Goal: Task Accomplishment & Management: Complete application form

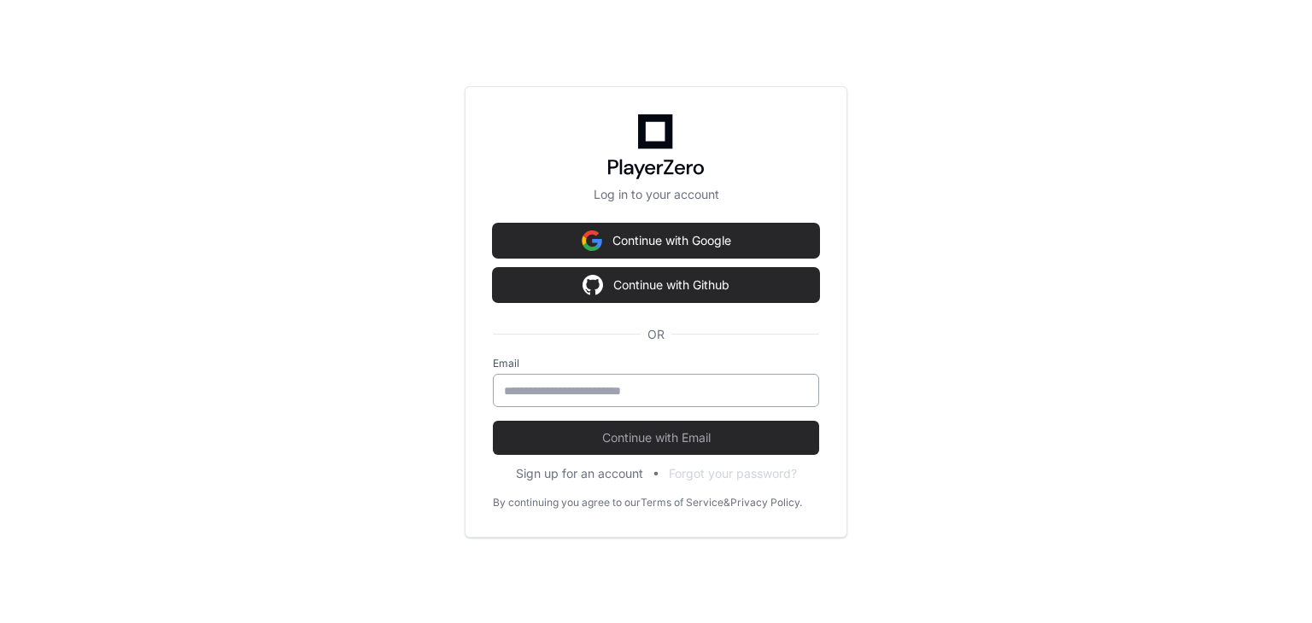
click at [601, 390] on input "email" at bounding box center [656, 391] width 304 height 17
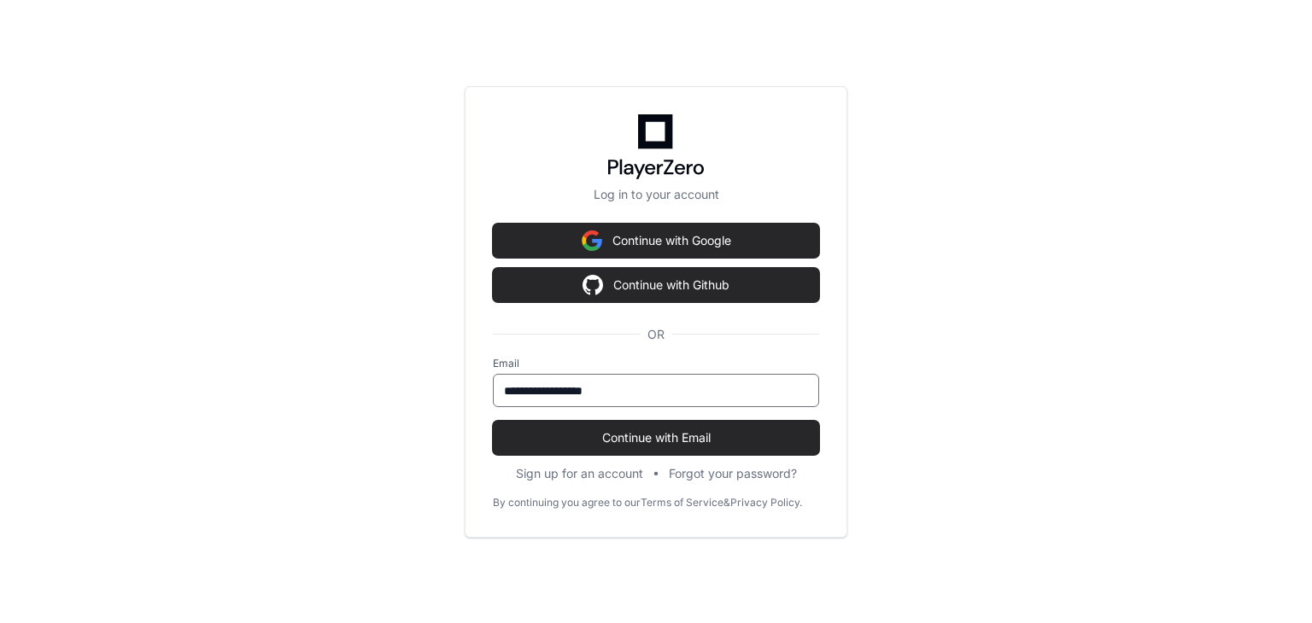
type input "**********"
click at [493, 421] on button "Continue with Email" at bounding box center [656, 438] width 326 height 34
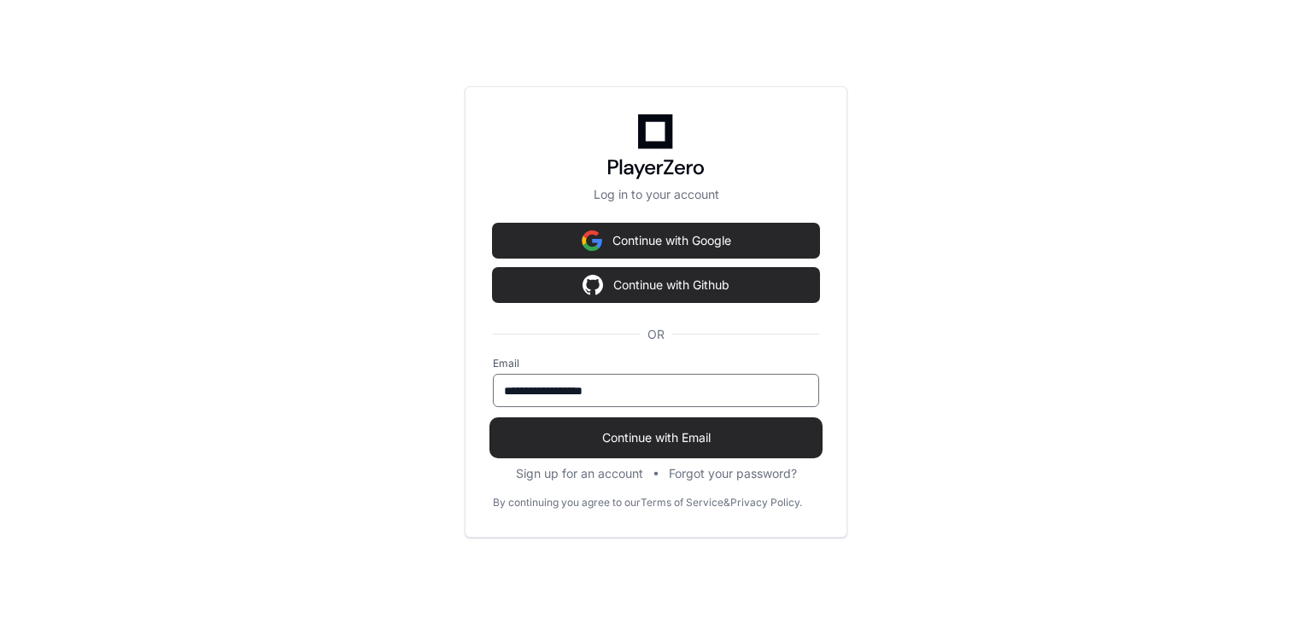
click at [629, 444] on span "Continue with Email" at bounding box center [656, 438] width 326 height 17
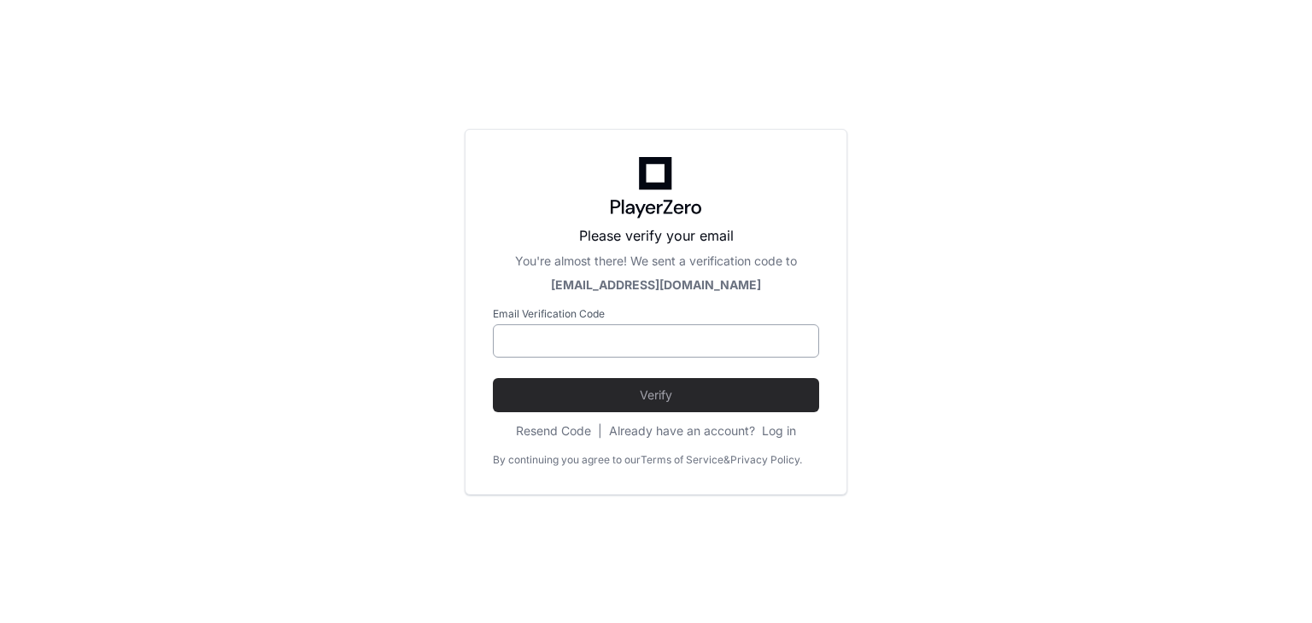
click at [632, 342] on input at bounding box center [656, 341] width 304 height 17
paste input "******"
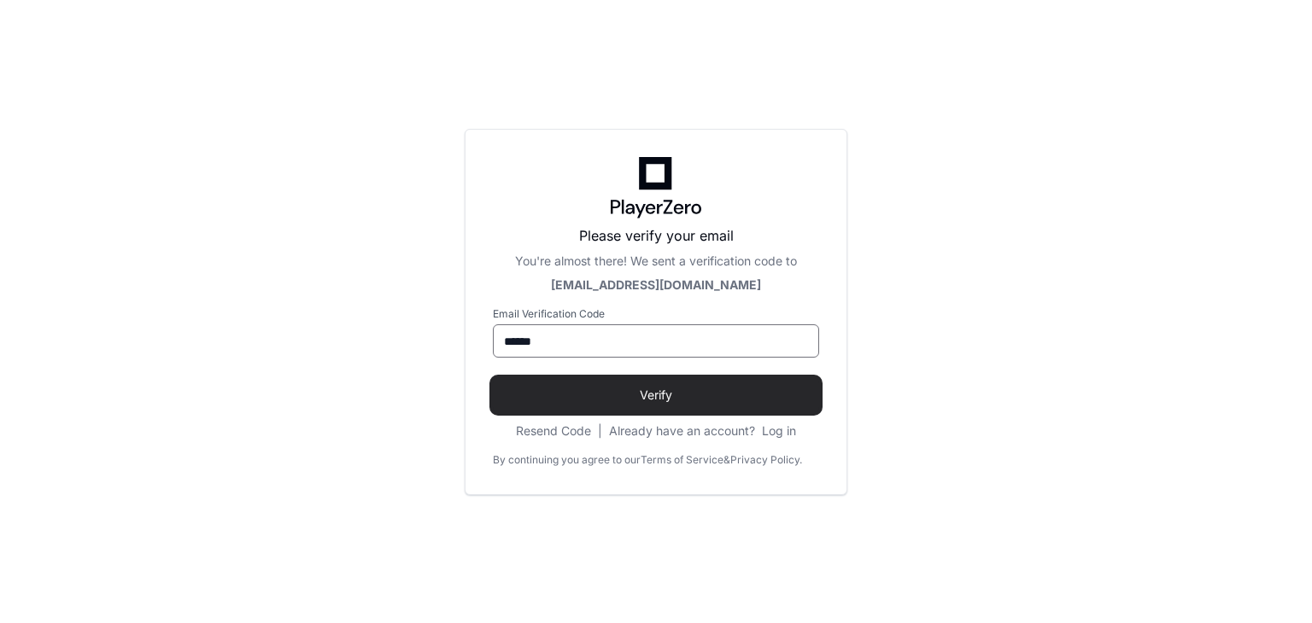
type input "******"
click at [658, 393] on span "Verify" at bounding box center [656, 395] width 326 height 17
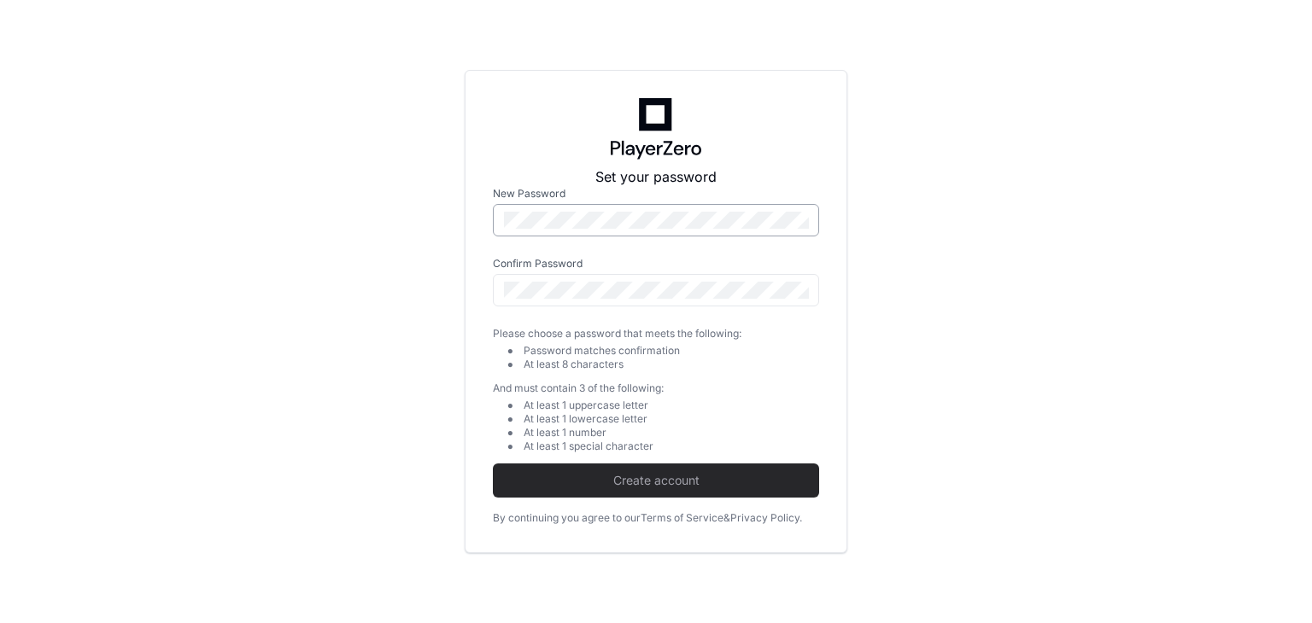
click at [524, 209] on div at bounding box center [656, 220] width 326 height 32
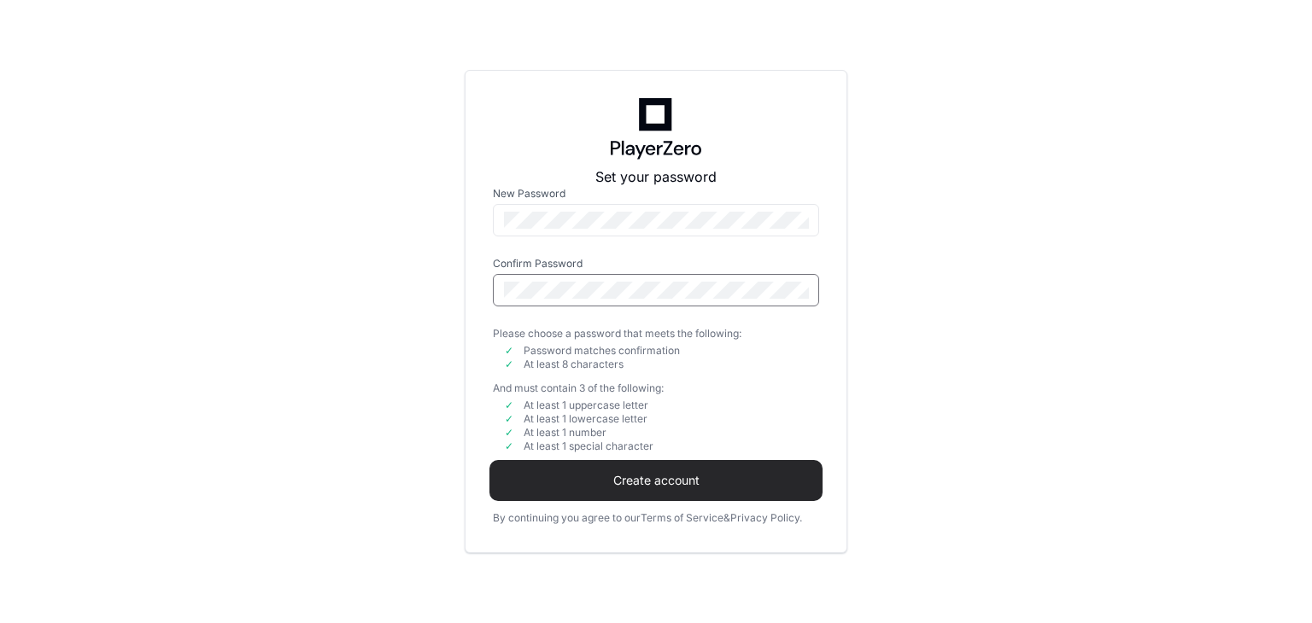
click at [635, 478] on span "Create account" at bounding box center [656, 480] width 326 height 17
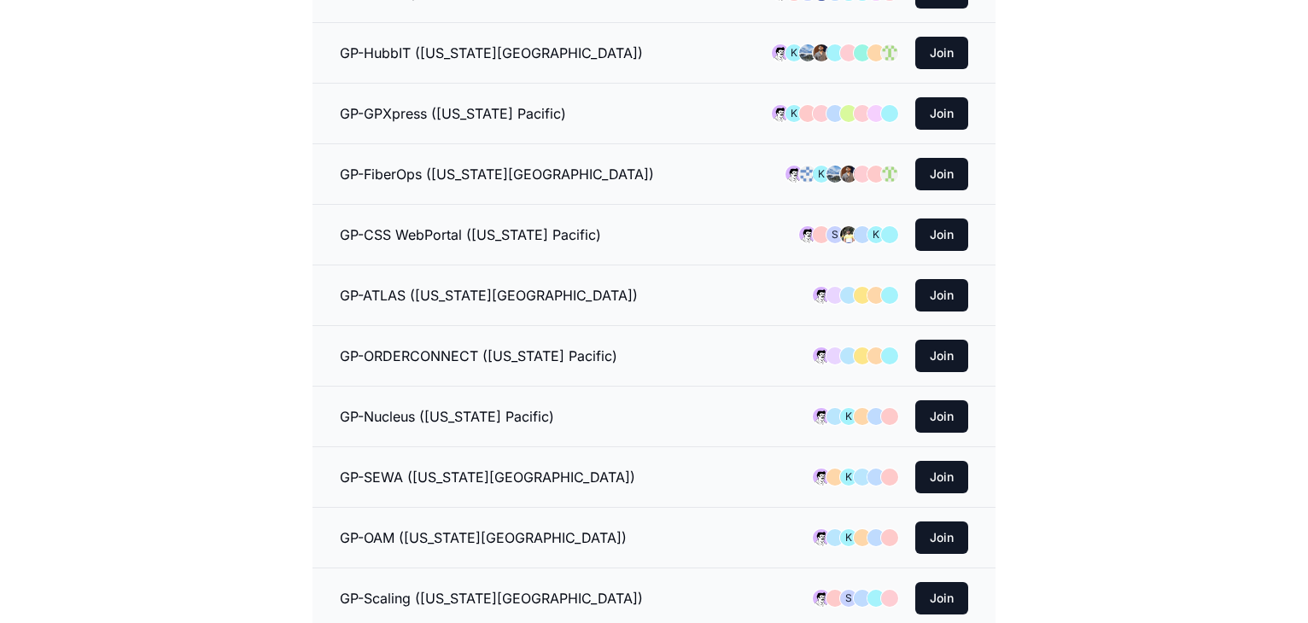
scroll to position [960, 0]
click at [936, 106] on button "Join" at bounding box center [942, 113] width 53 height 32
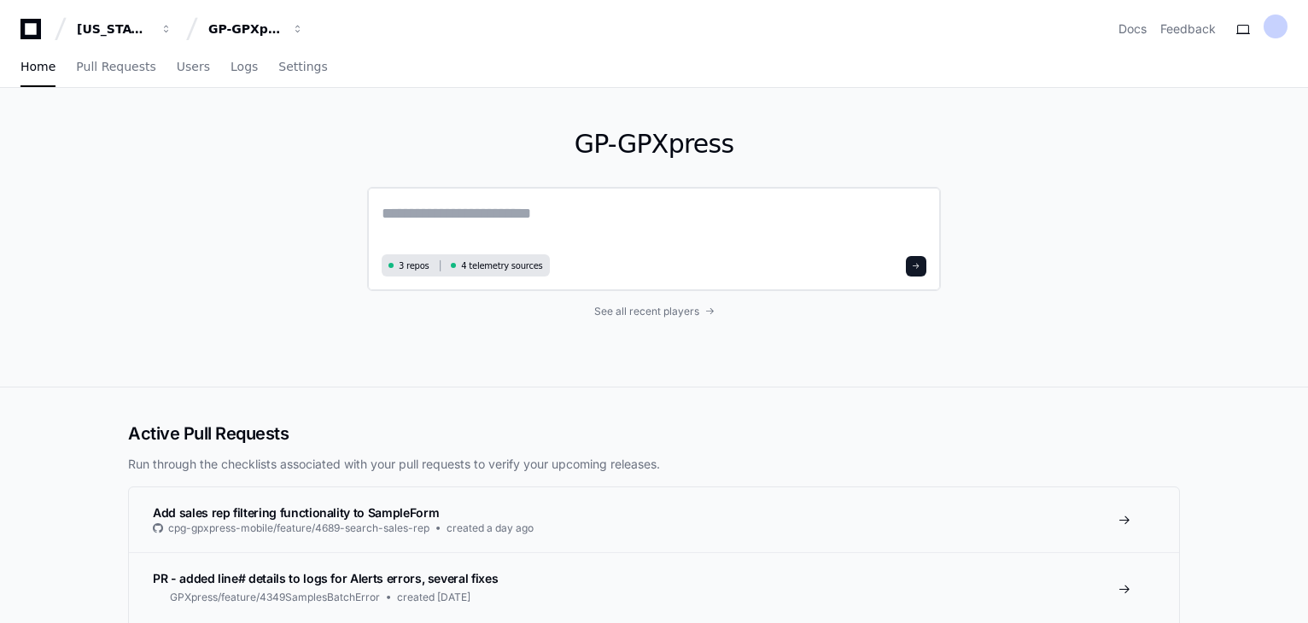
click at [482, 217] on textarea at bounding box center [654, 226] width 545 height 48
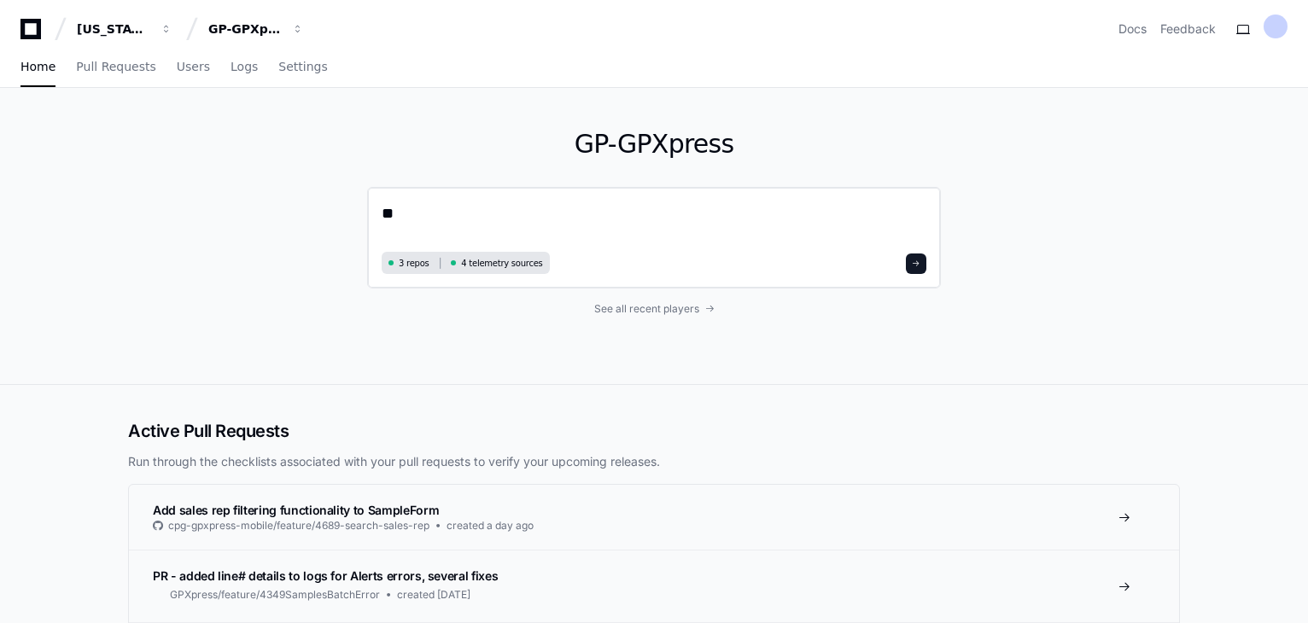
type textarea "*"
type textarea "**********"
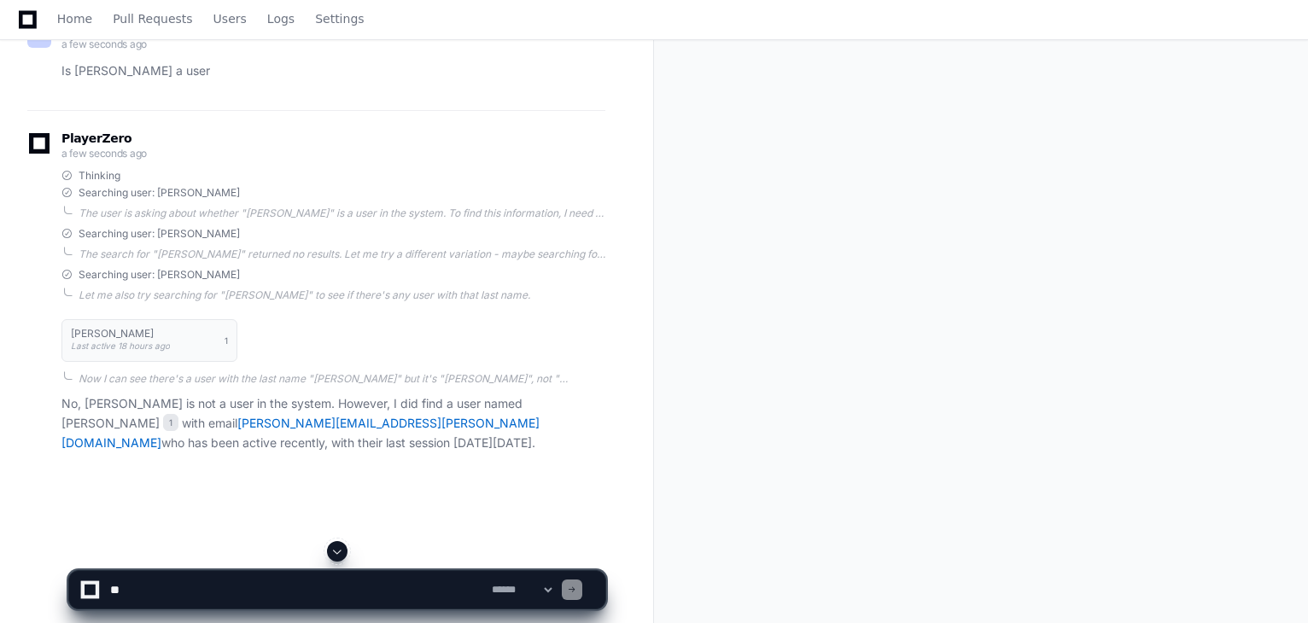
scroll to position [277, 0]
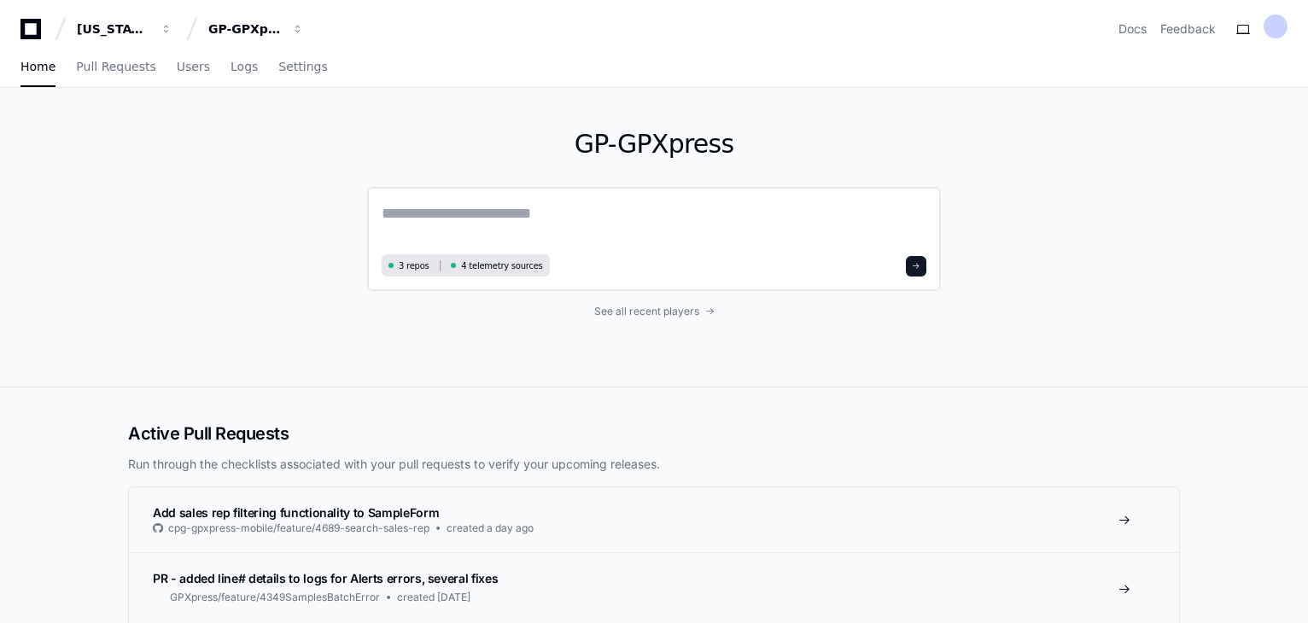
click at [548, 228] on textarea at bounding box center [654, 226] width 545 height 48
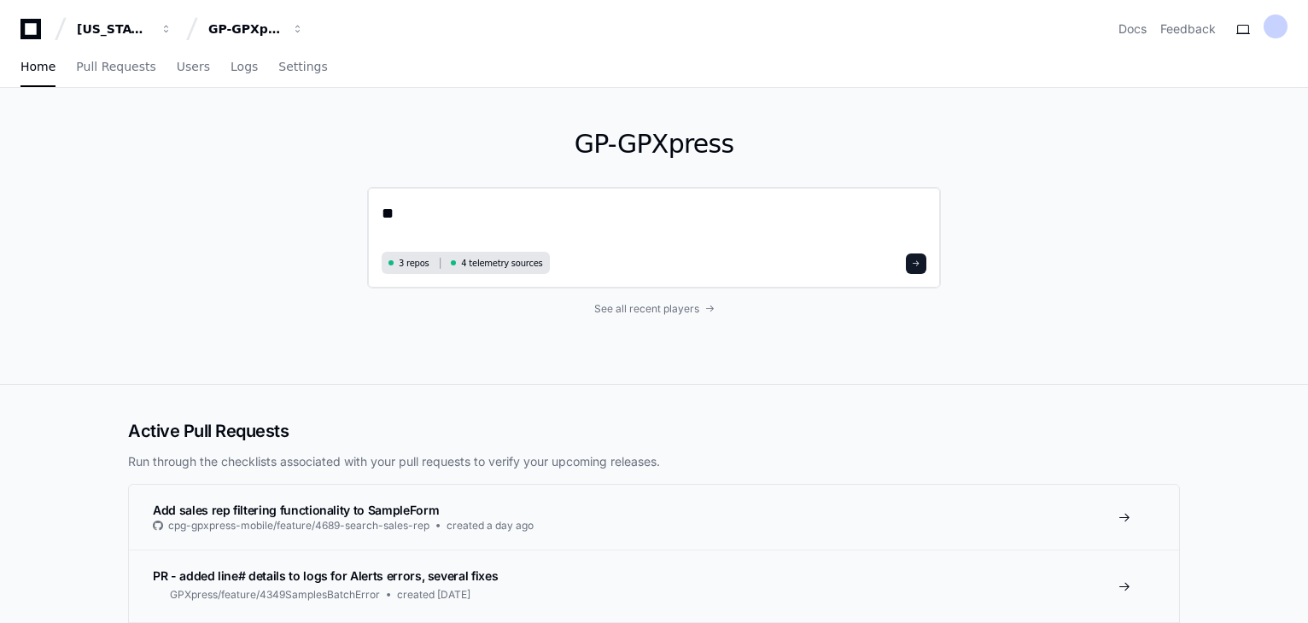
type textarea "*"
type textarea "**********"
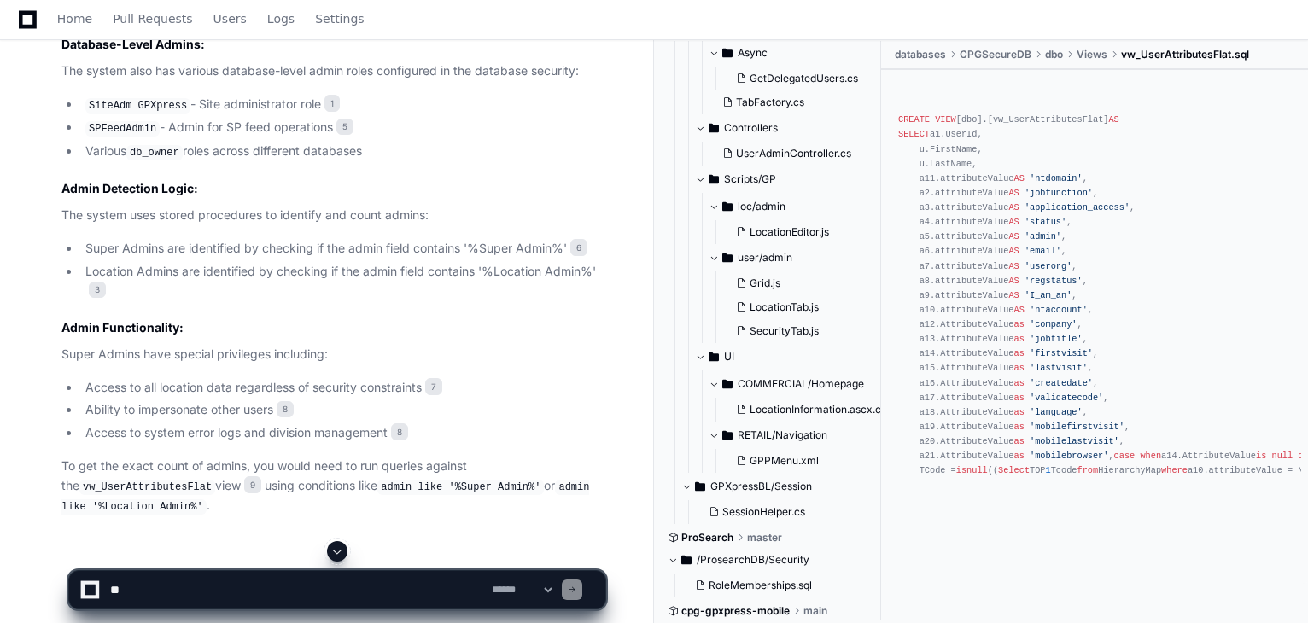
scroll to position [1181, 0]
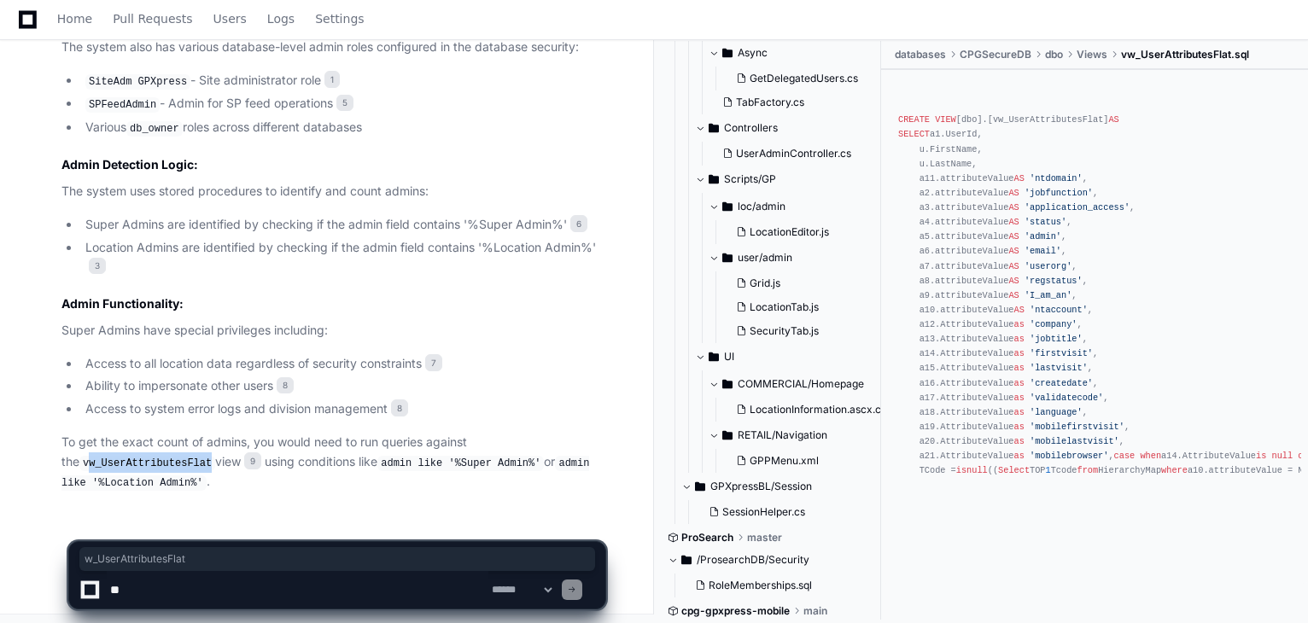
drag, startPoint x: 68, startPoint y: 462, endPoint x: 184, endPoint y: 462, distance: 115.3
click at [184, 462] on code "vw_UserAttributesFlat" at bounding box center [147, 463] width 136 height 15
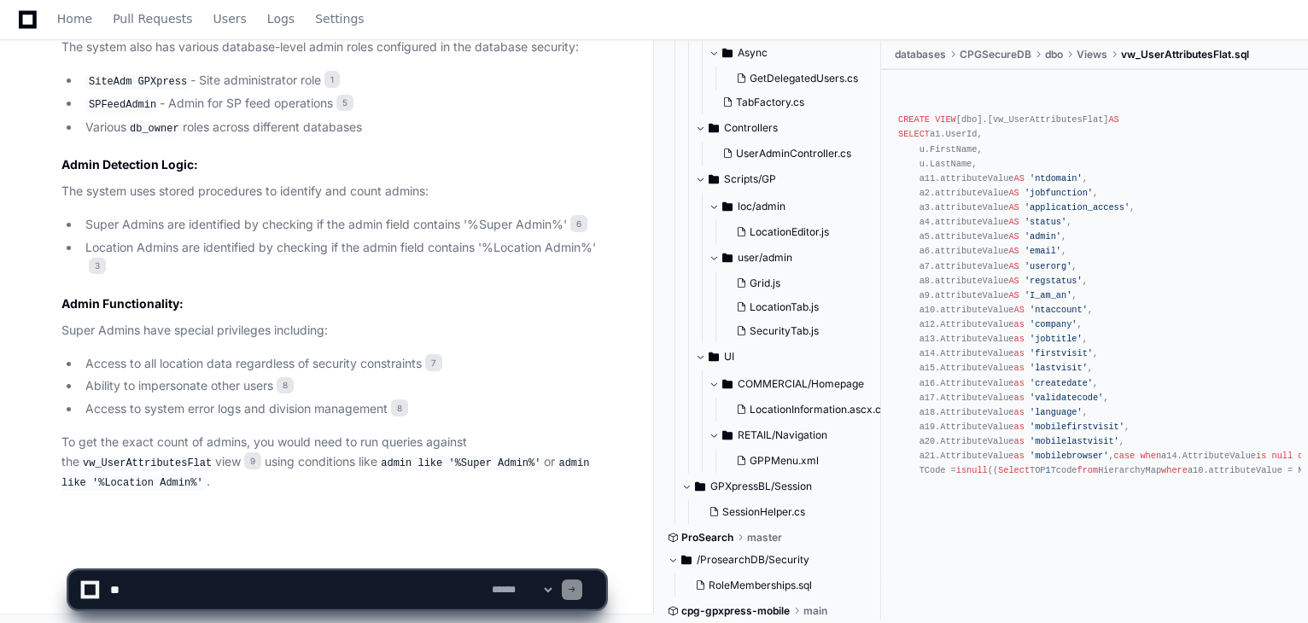
click at [61, 464] on div "SessionHelper.cs 2 spGetLocationAdminsForDivision.sql 3 Frames2.master.vb 4 Rol…" at bounding box center [316, 59] width 578 height 867
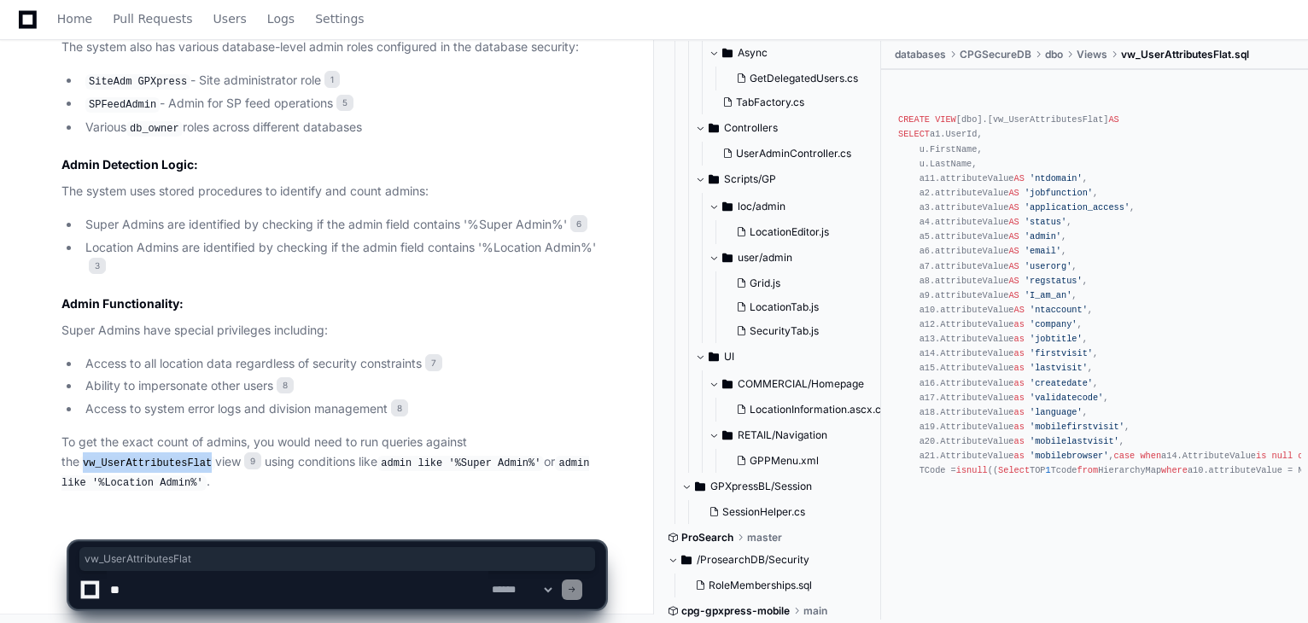
drag, startPoint x: 67, startPoint y: 459, endPoint x: 182, endPoint y: 462, distance: 115.3
click at [182, 462] on code "vw_UserAttributesFlat" at bounding box center [147, 463] width 136 height 15
copy code "vw_UserAttributesFlat"
click at [161, 589] on textarea at bounding box center [298, 590] width 382 height 38
type textarea "*"
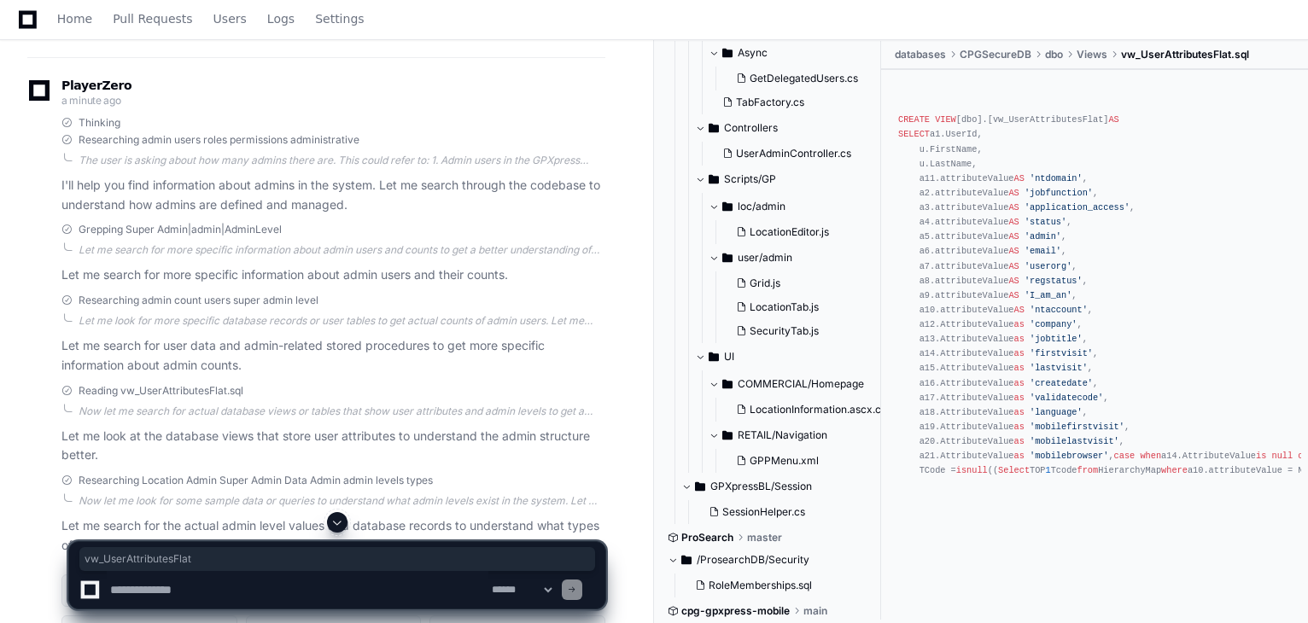
scroll to position [0, 0]
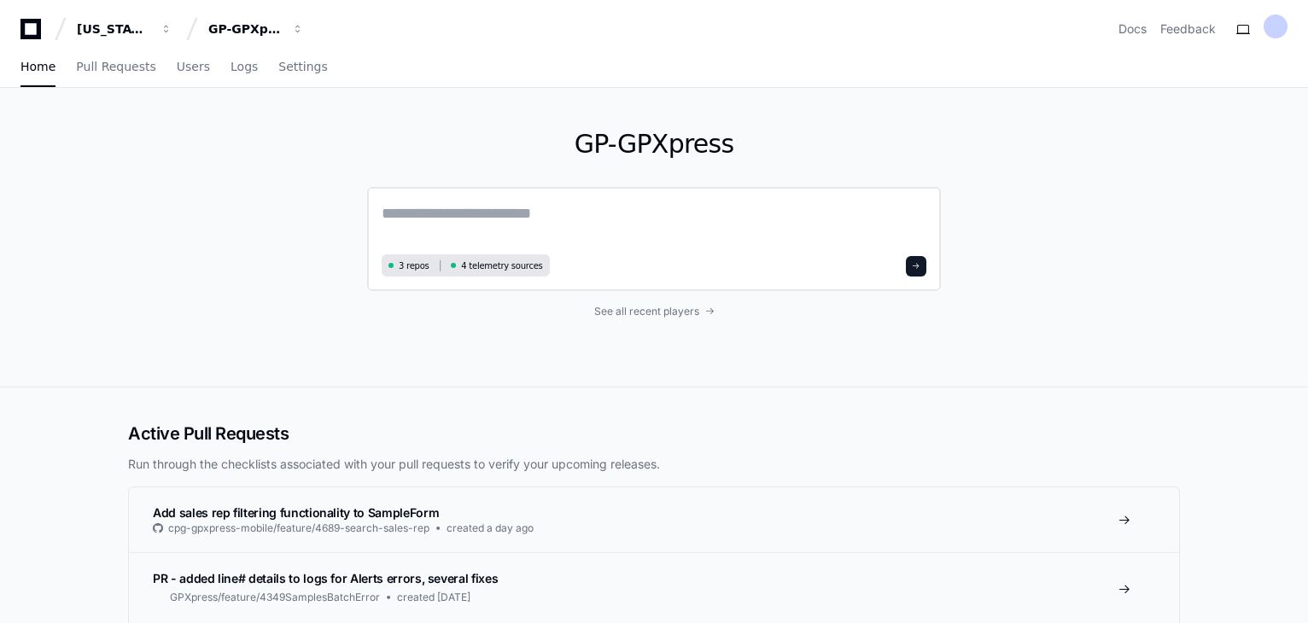
click at [542, 240] on textarea at bounding box center [654, 226] width 545 height 48
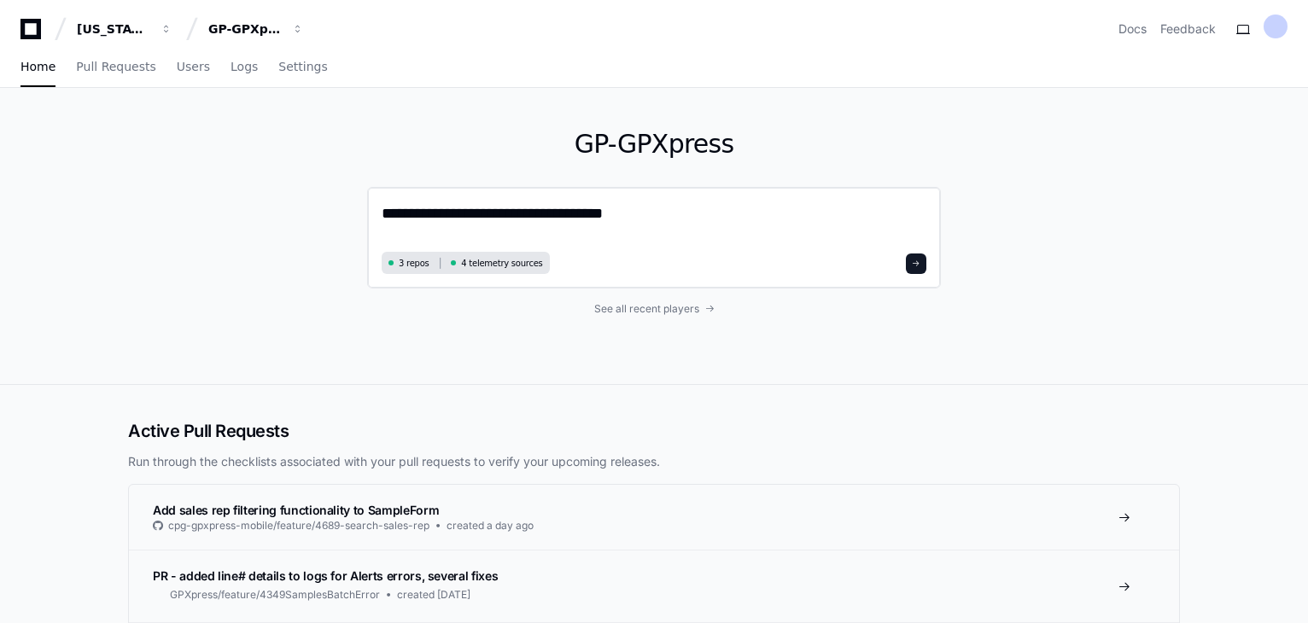
type textarea "**********"
